Goal: Task Accomplishment & Management: Manage account settings

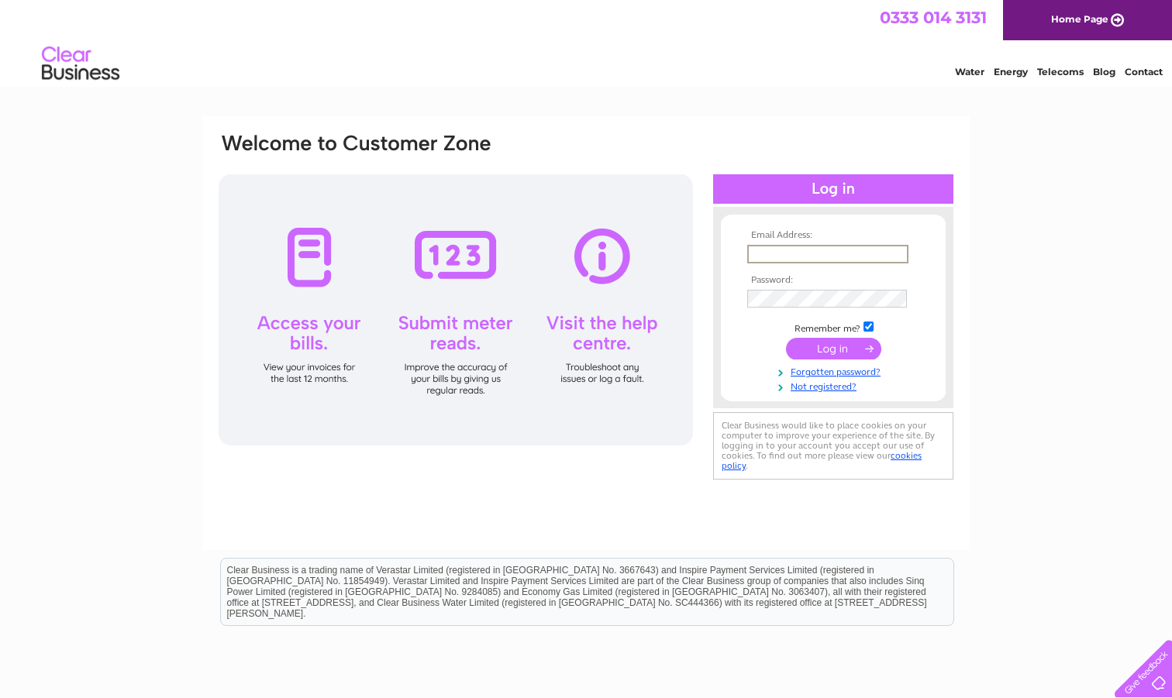
type input "[EMAIL_ADDRESS][DOMAIN_NAME]"
click at [833, 347] on input "submit" at bounding box center [833, 349] width 95 height 22
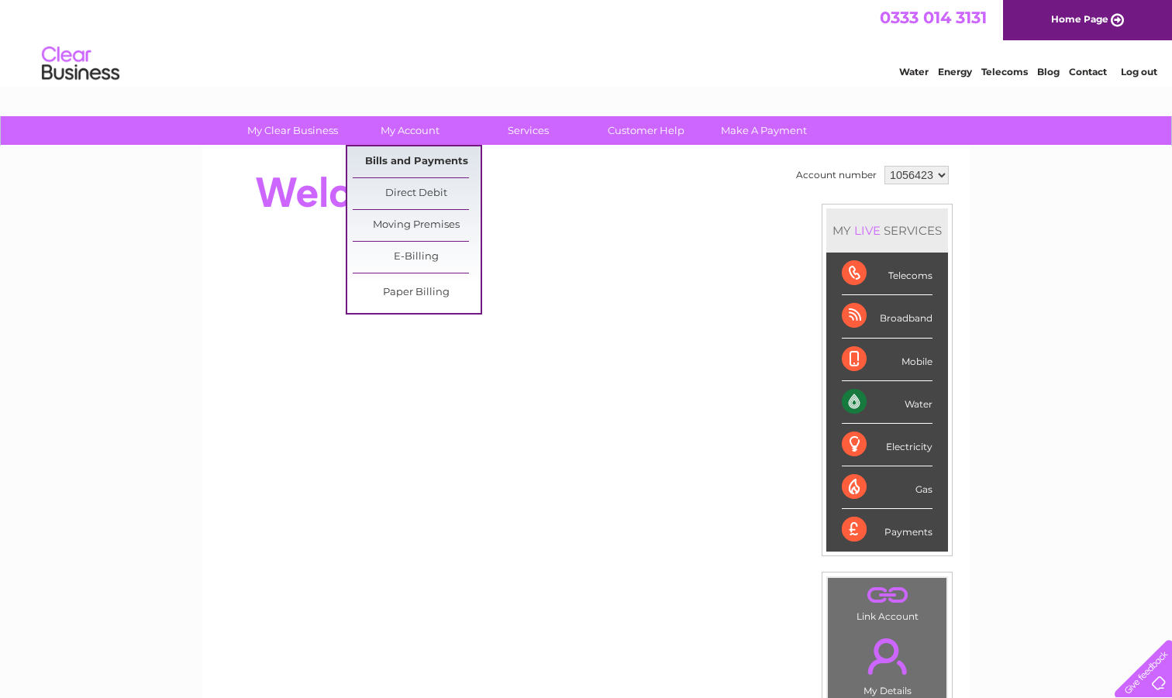
click at [392, 163] on link "Bills and Payments" at bounding box center [417, 162] width 128 height 31
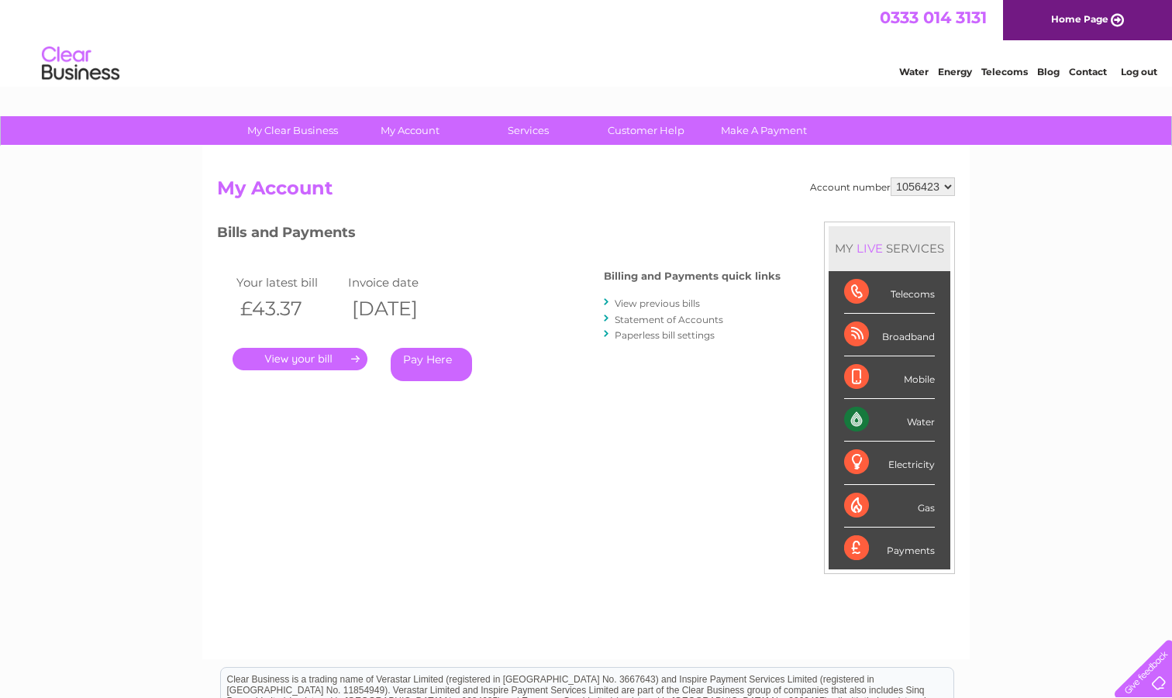
click at [310, 356] on link "." at bounding box center [300, 359] width 135 height 22
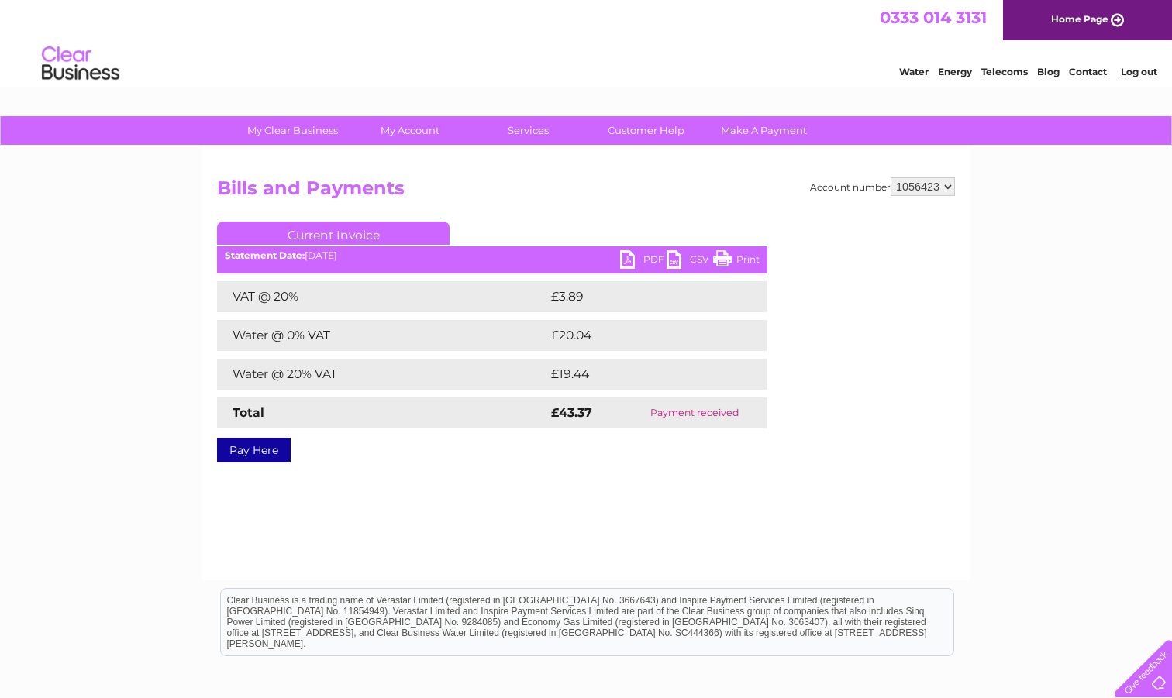
click at [645, 259] on link "PDF" at bounding box center [643, 261] width 47 height 22
